Goal: Information Seeking & Learning: Learn about a topic

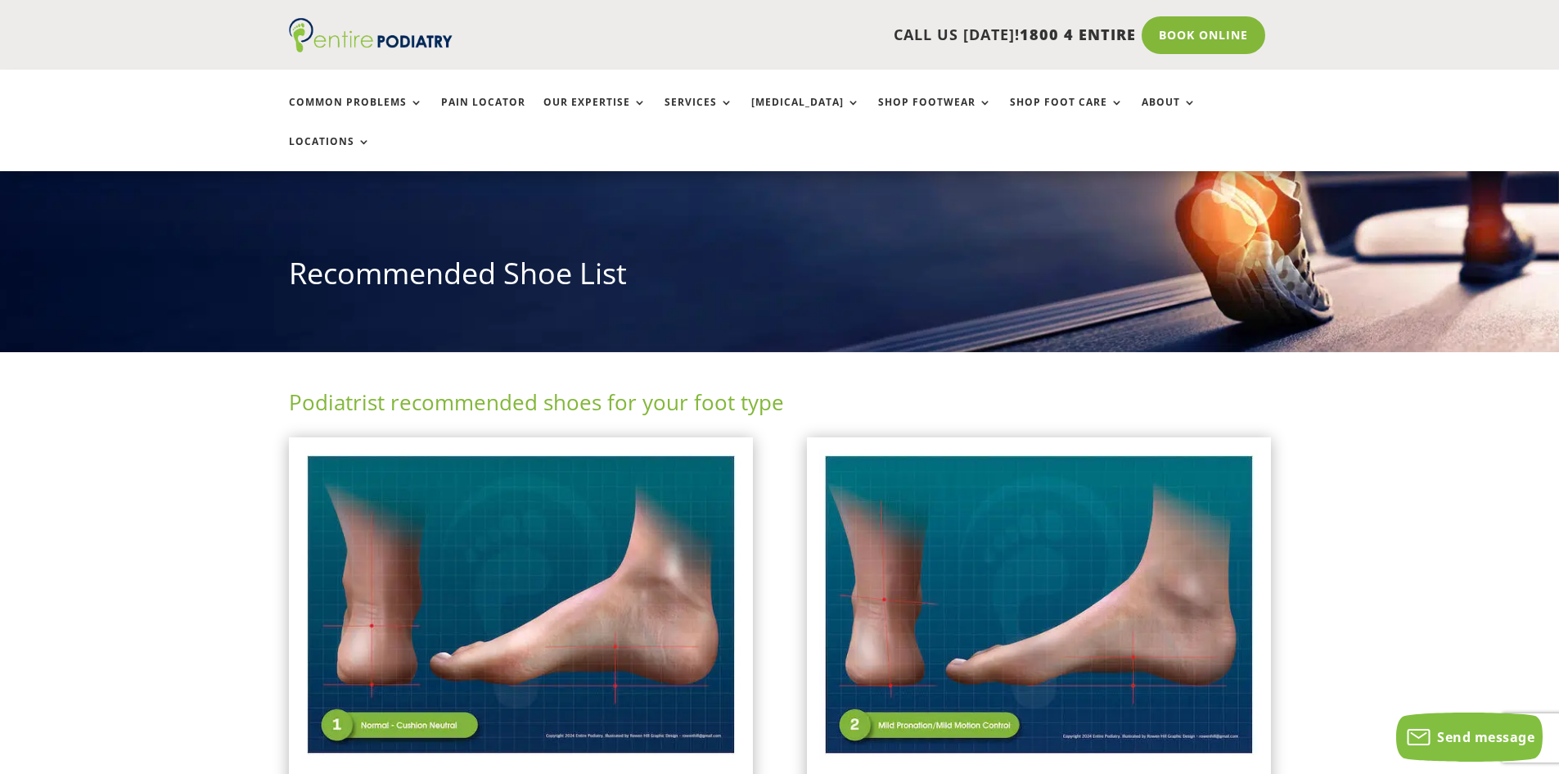
scroll to position [118, 0]
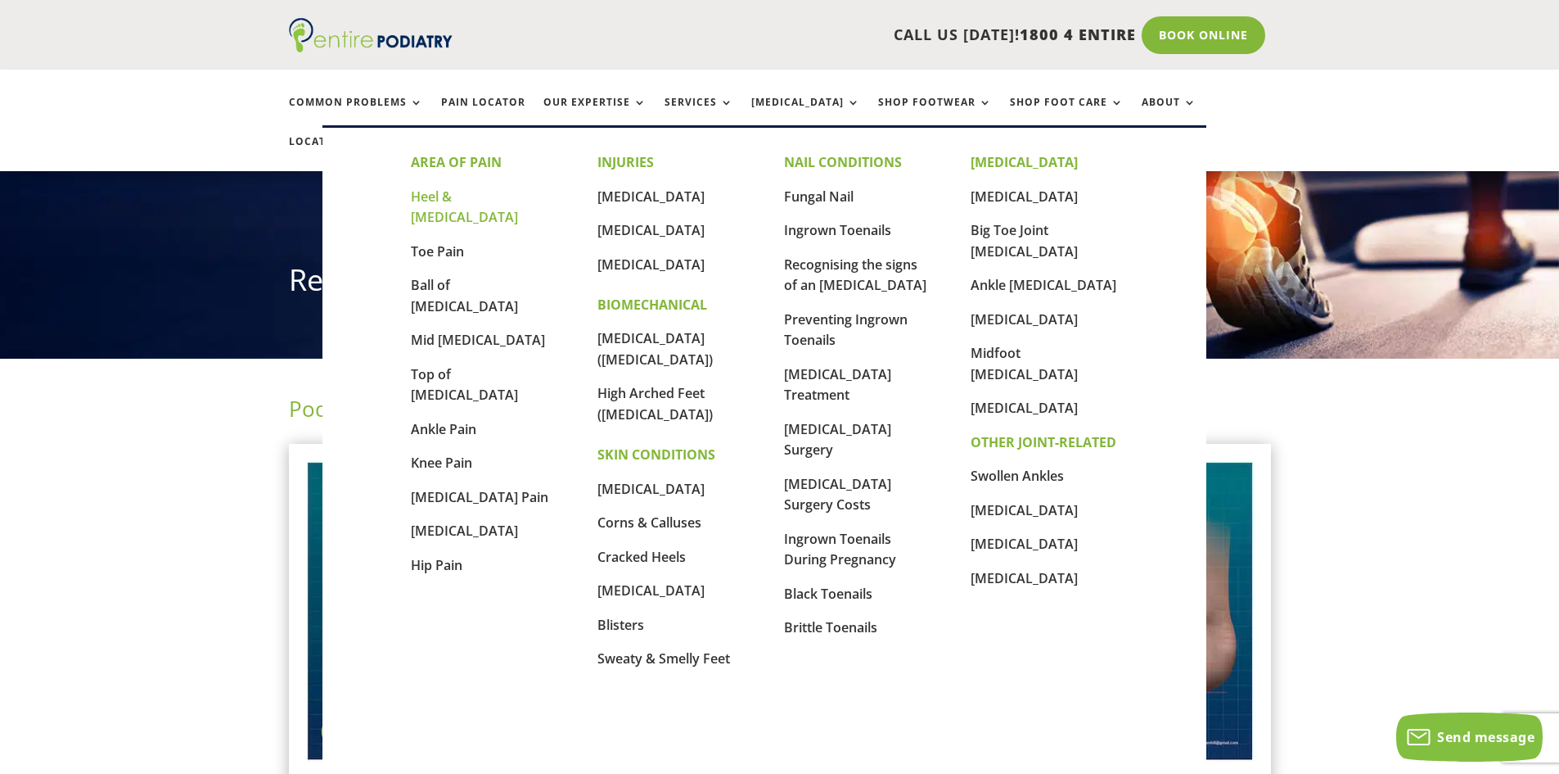
click at [483, 196] on link "Heel & [MEDICAL_DATA]" at bounding box center [464, 206] width 107 height 39
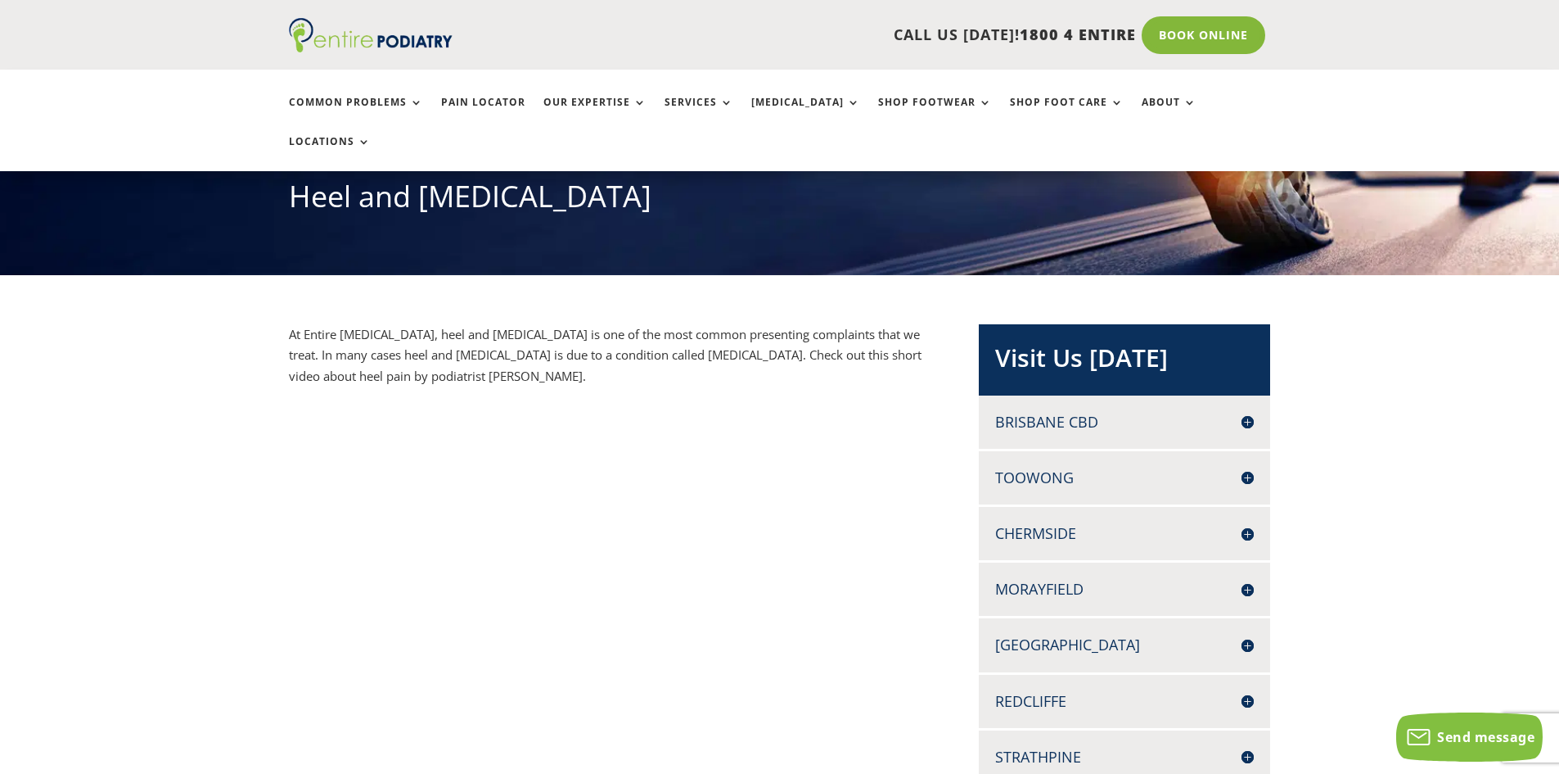
scroll to position [196, 0]
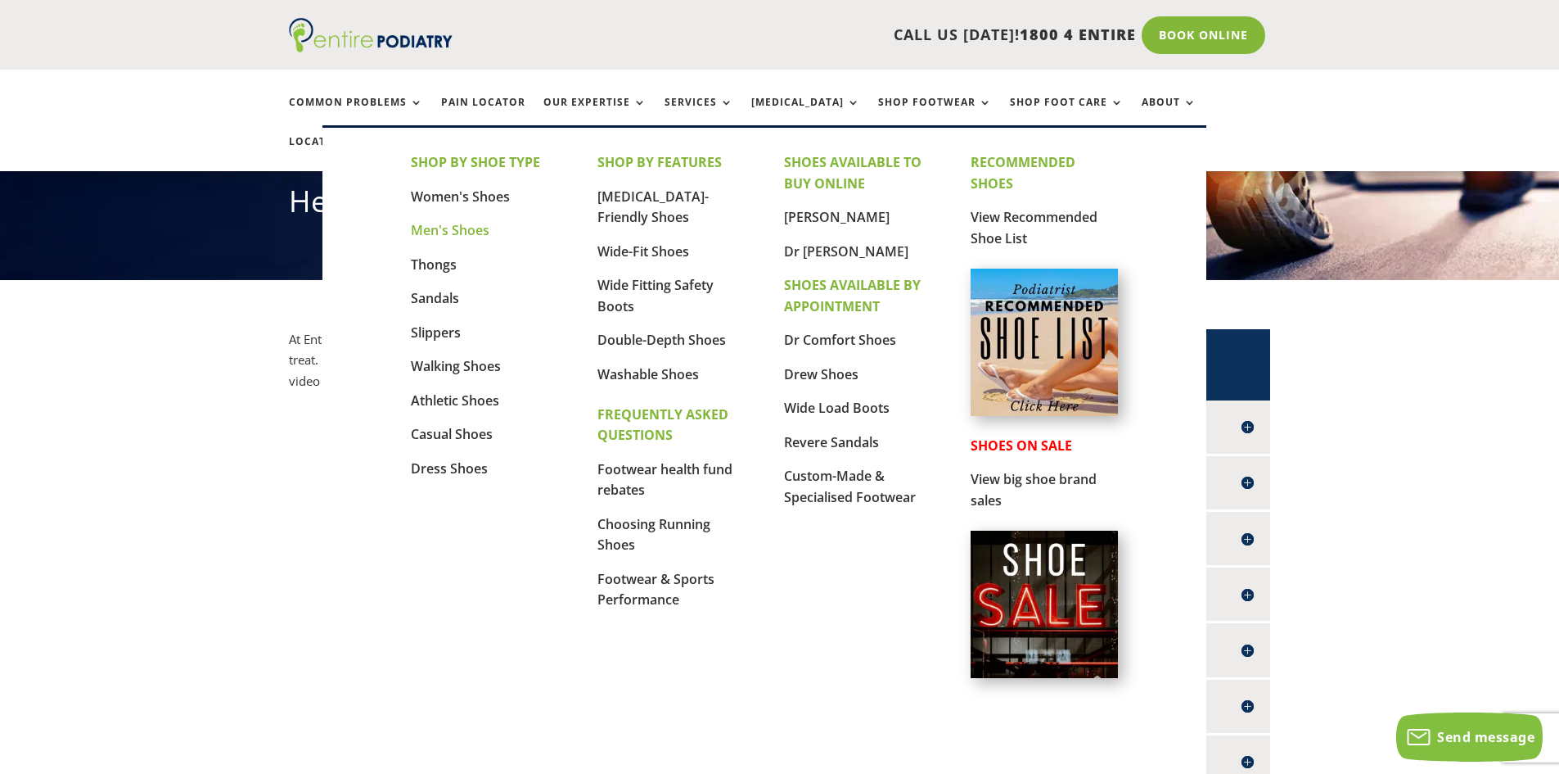
click at [427, 232] on link "Men's Shoes" at bounding box center [450, 230] width 79 height 18
